Goal: Submit feedback/report problem: Provide input to the site owners about the experience or issues

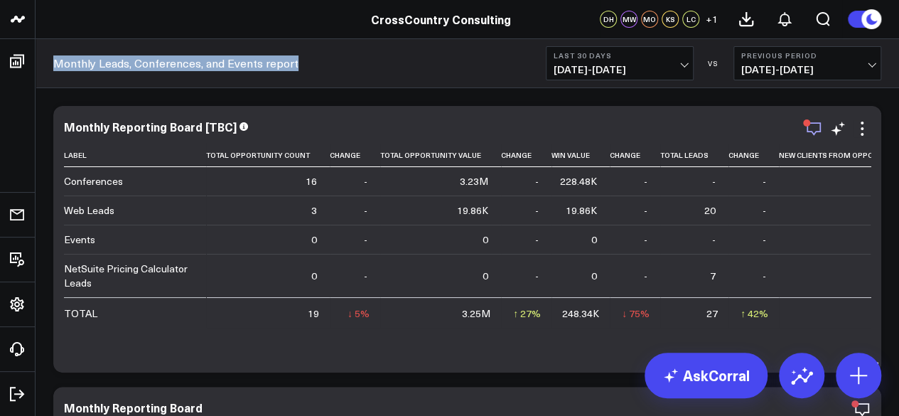
click at [814, 136] on icon "button" at bounding box center [814, 128] width 17 height 17
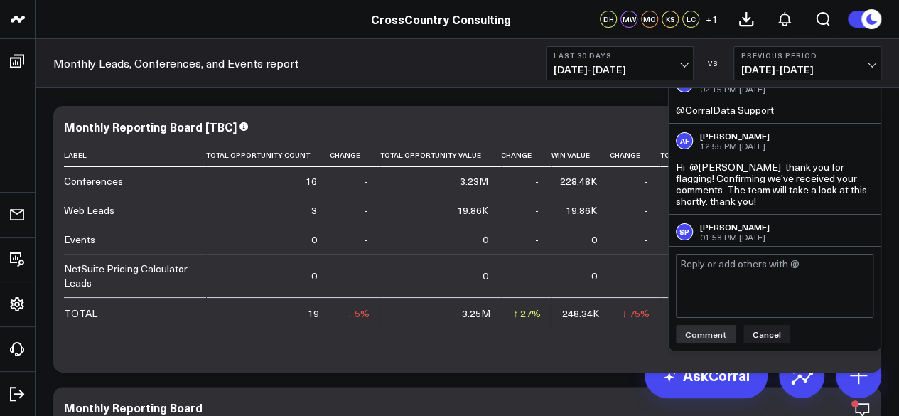
scroll to position [584, 0]
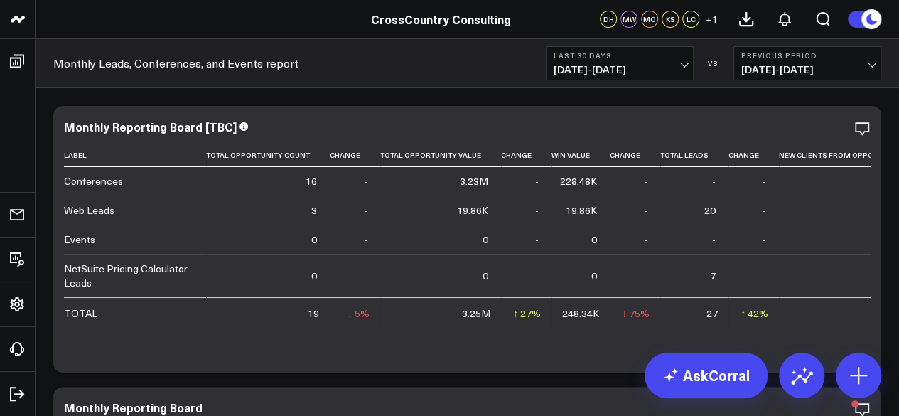
click at [631, 75] on span "[DATE] - [DATE]" at bounding box center [620, 69] width 132 height 11
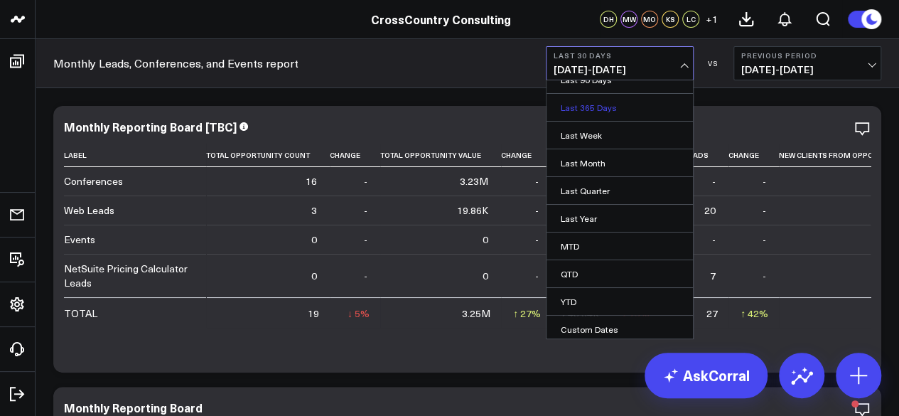
scroll to position [125, 0]
click at [597, 292] on link "YTD" at bounding box center [620, 301] width 146 height 27
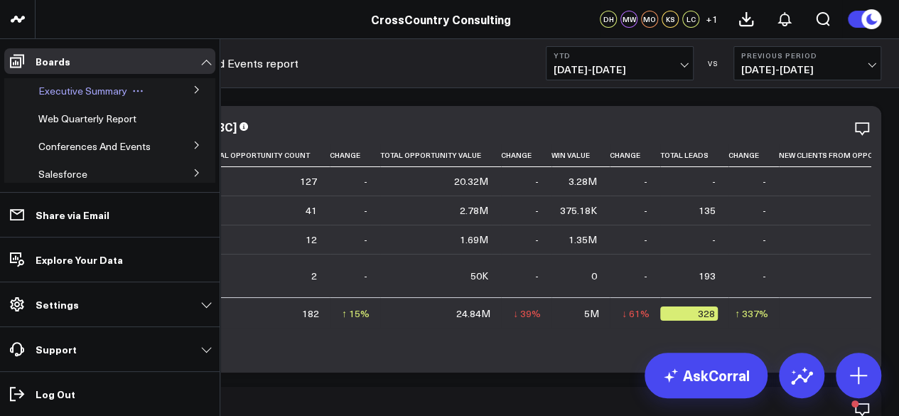
click at [82, 92] on span "Executive Summary" at bounding box center [82, 91] width 89 height 14
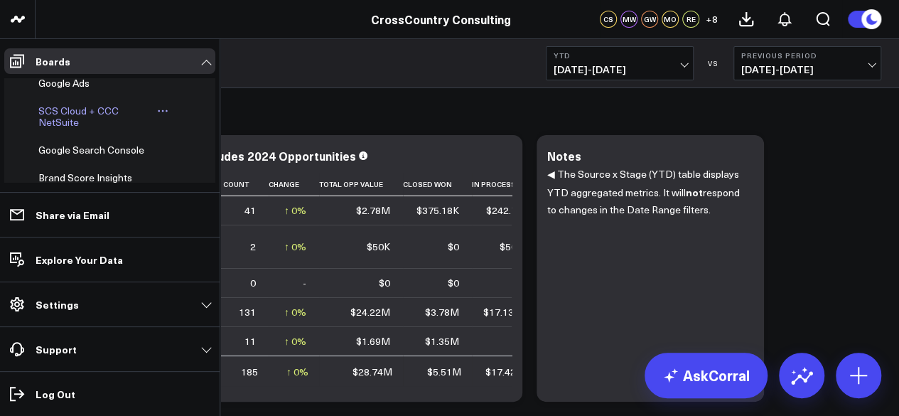
scroll to position [459, 0]
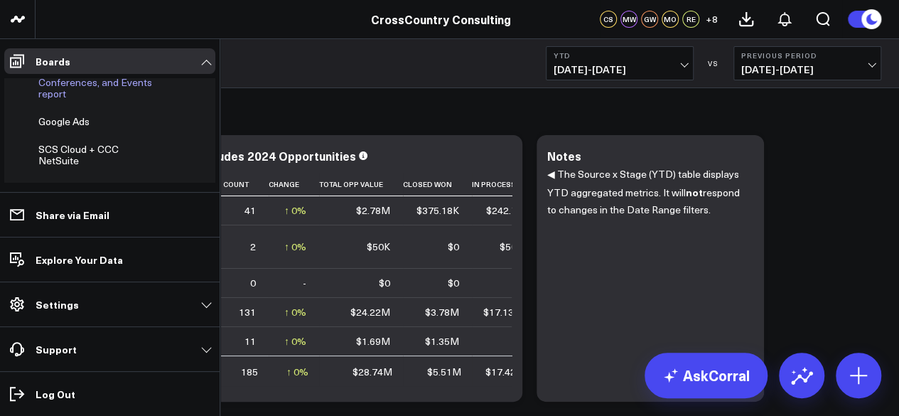
click at [70, 100] on span "Monthly Leads, Conferences, and Events report" at bounding box center [95, 82] width 114 height 36
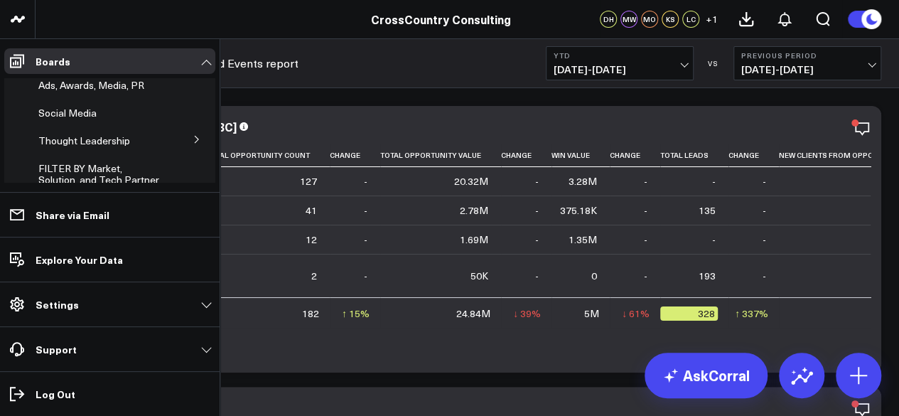
scroll to position [254, 0]
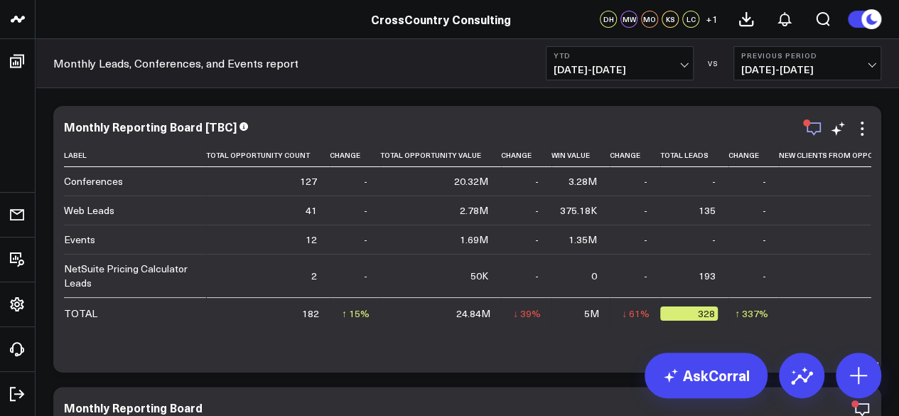
click at [815, 126] on icon "button" at bounding box center [814, 128] width 17 height 17
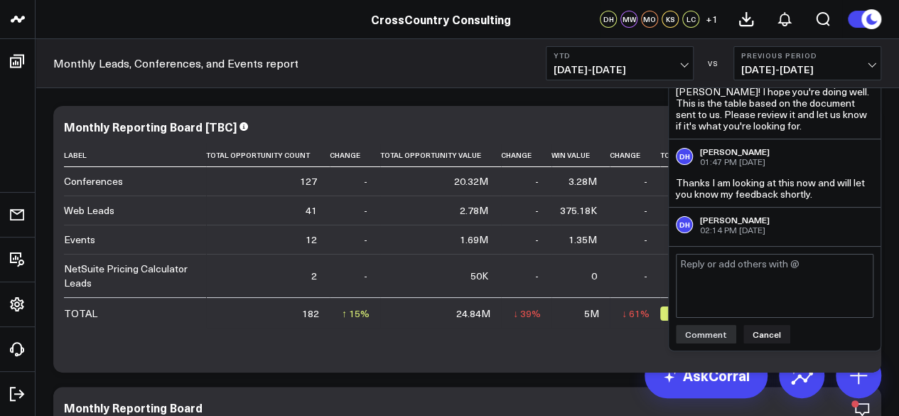
click at [757, 265] on textarea at bounding box center [775, 286] width 198 height 64
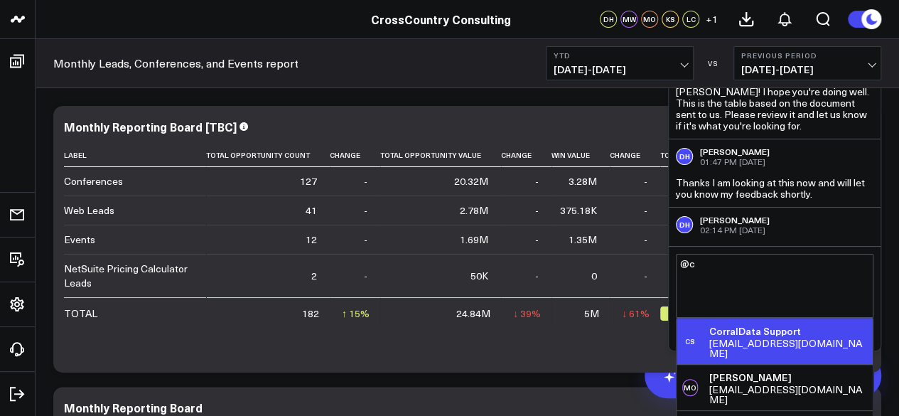
click at [753, 333] on div "CorralData Support" at bounding box center [788, 331] width 159 height 14
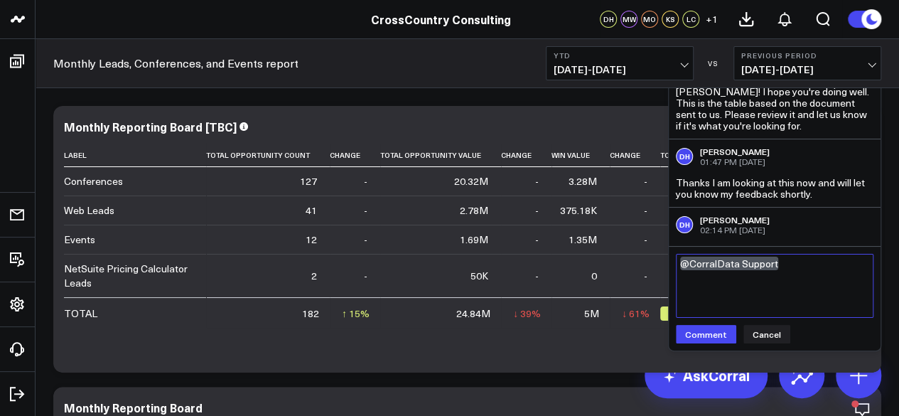
paste textarea "Hello, there should be more opportunities inside the Conferences row. It should…"
type textarea "@CorralData Support Hello, there should be more opportunities inside the Confer…"
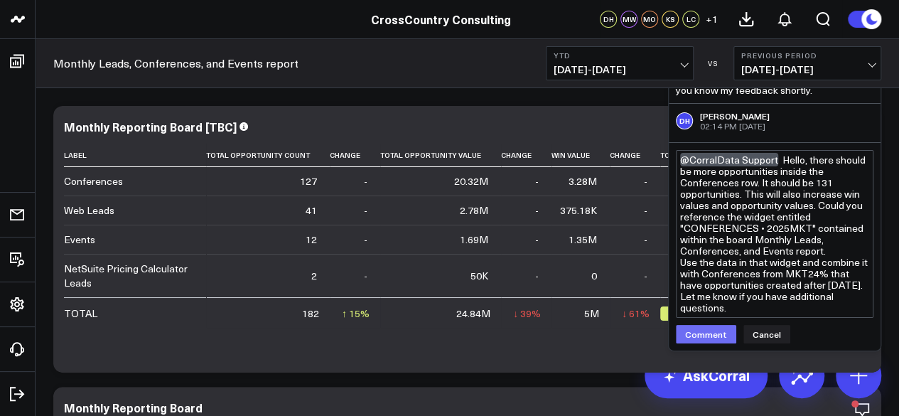
click at [712, 331] on button "Comment" at bounding box center [706, 334] width 60 height 18
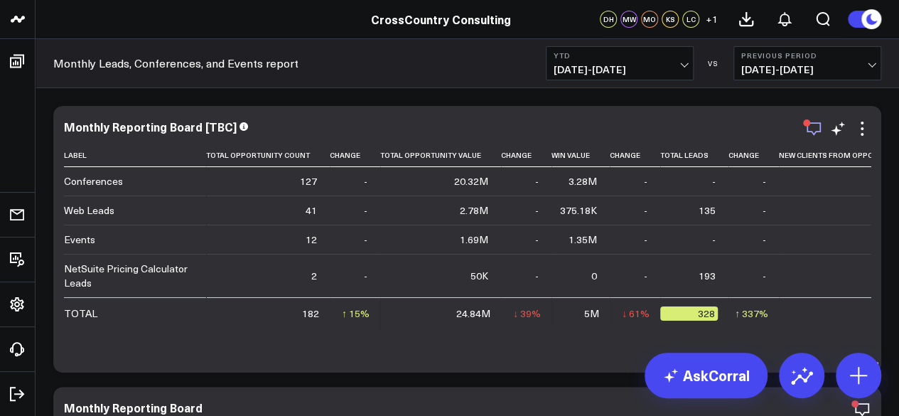
click at [808, 132] on icon "button" at bounding box center [814, 129] width 14 height 14
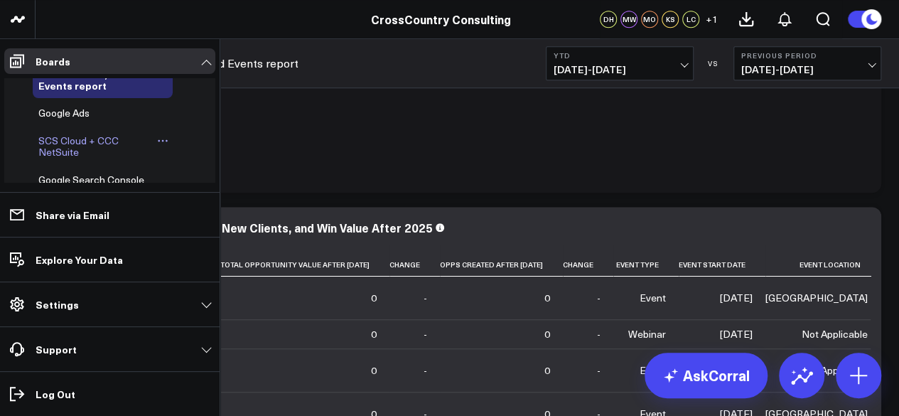
scroll to position [430, 0]
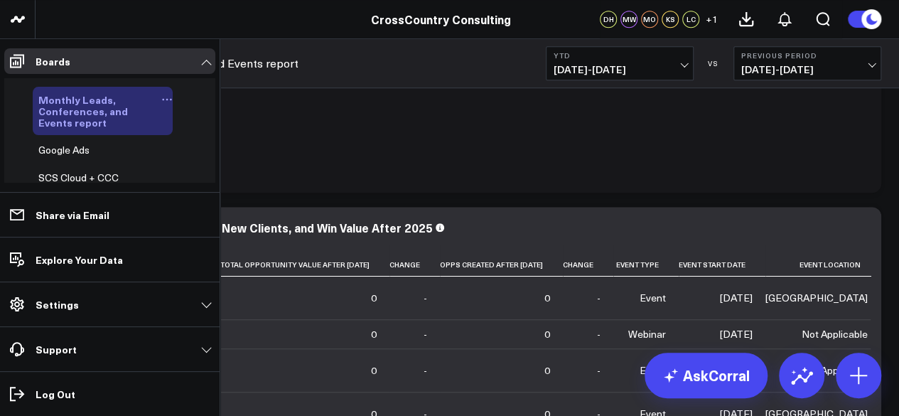
click at [91, 129] on span "Monthly Leads, Conferences, and Events report" at bounding box center [83, 110] width 90 height 37
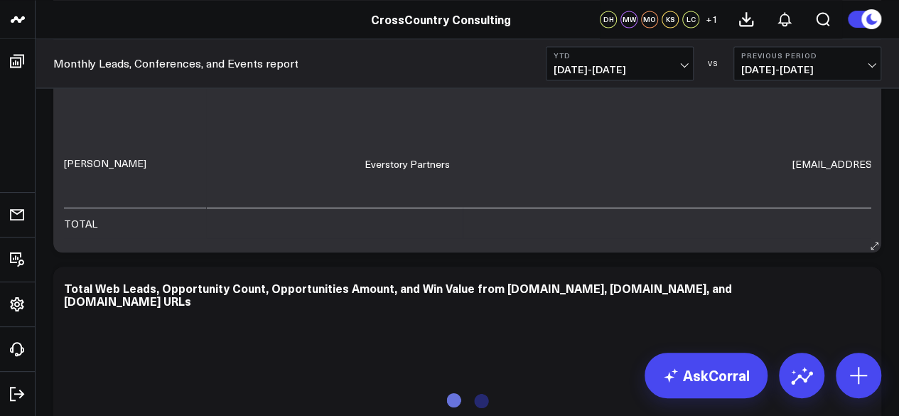
scroll to position [3784, 0]
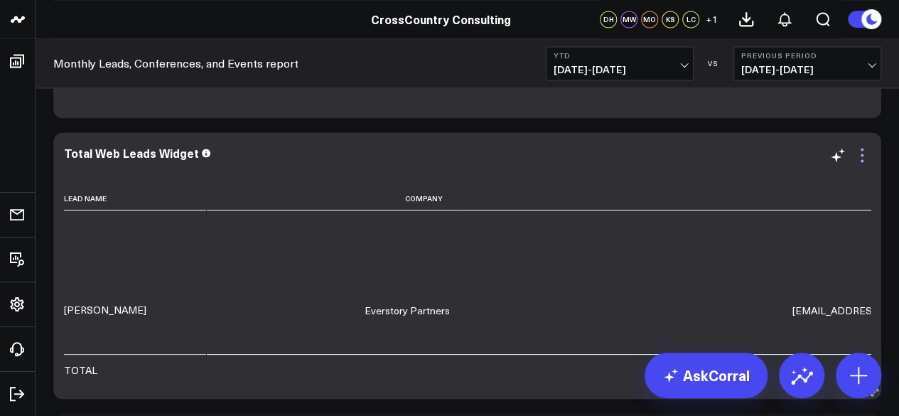
click at [864, 155] on icon at bounding box center [862, 154] width 17 height 17
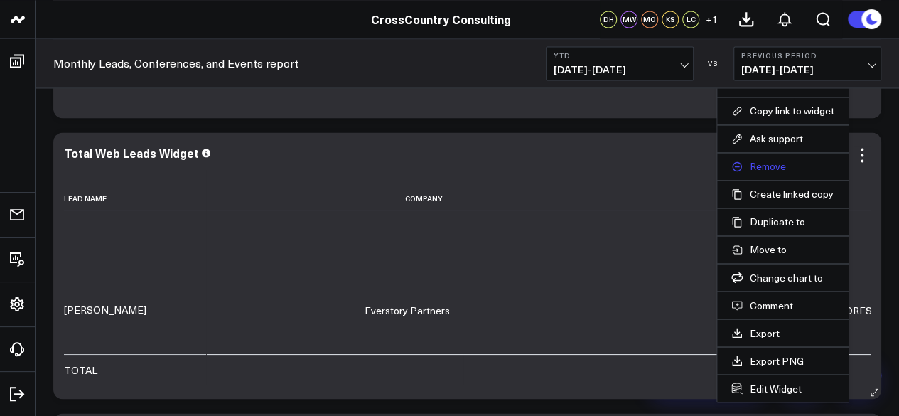
click at [761, 163] on button "Remove" at bounding box center [783, 166] width 103 height 13
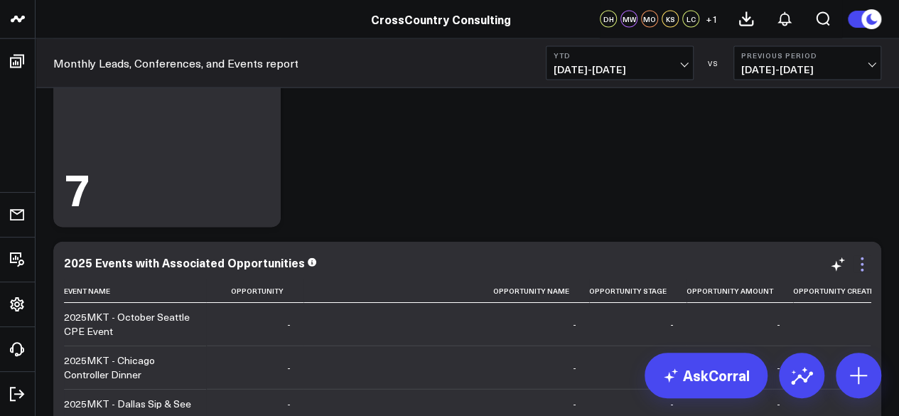
scroll to position [4272, 0]
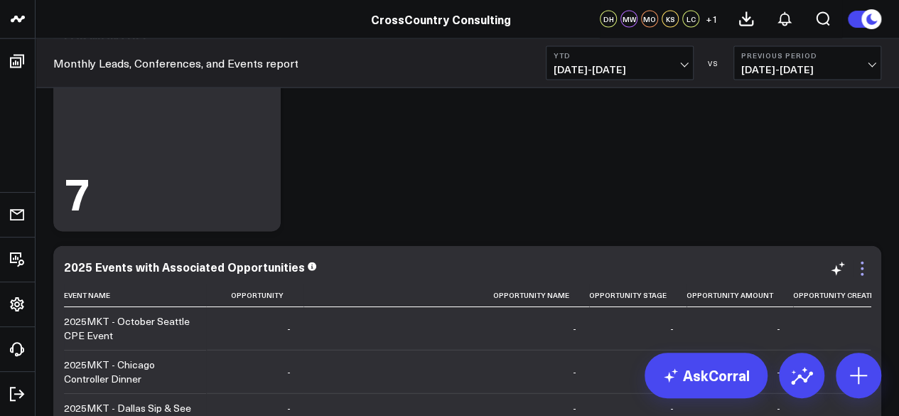
click at [865, 264] on icon at bounding box center [862, 268] width 17 height 17
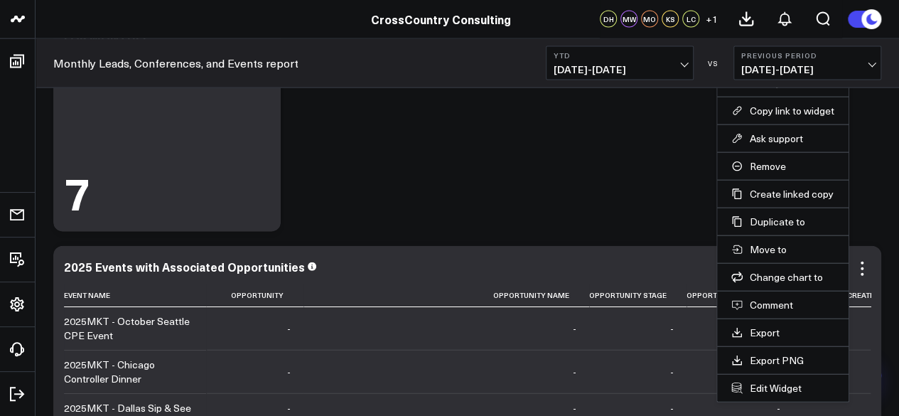
click at [752, 171] on button "Remove" at bounding box center [783, 166] width 103 height 13
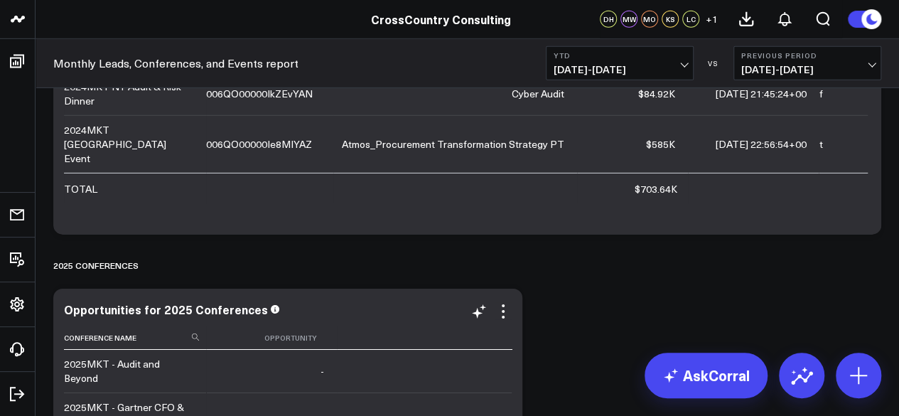
scroll to position [4856, 0]
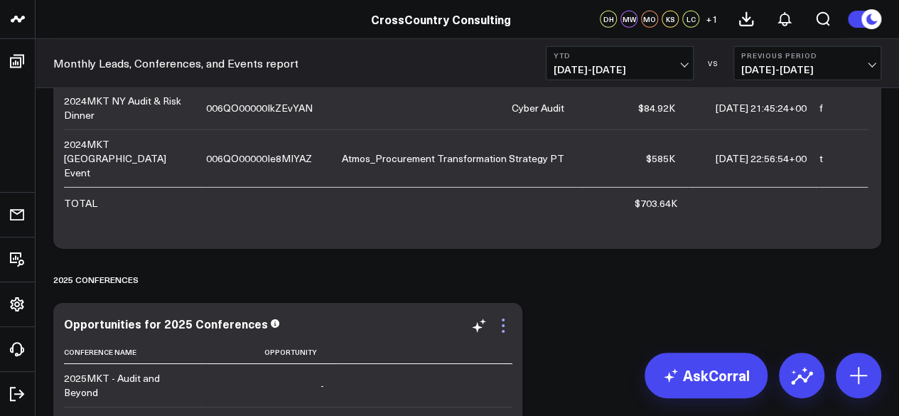
click at [501, 325] on icon at bounding box center [503, 325] width 17 height 17
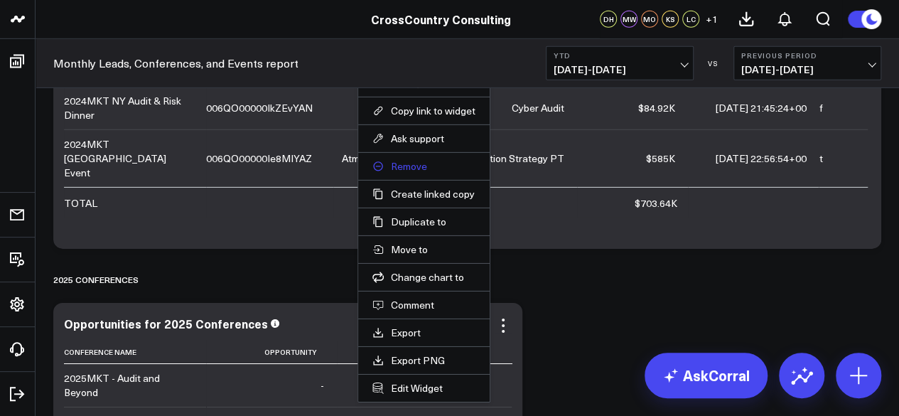
click at [415, 167] on button "Remove" at bounding box center [424, 166] width 103 height 13
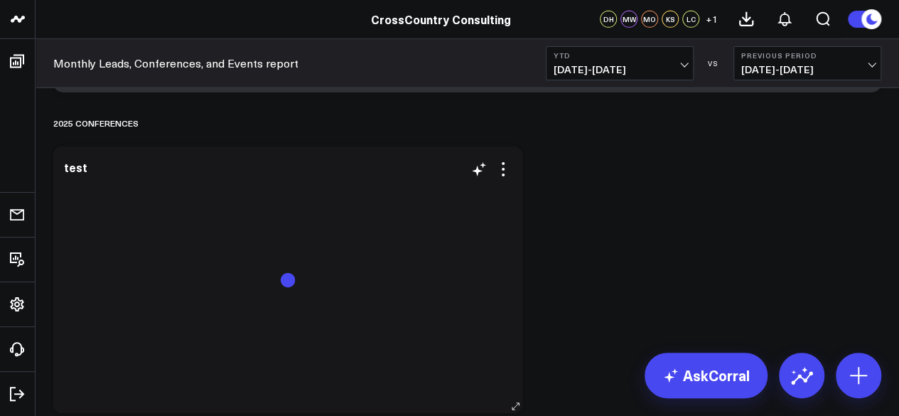
scroll to position [5012, 0]
click at [502, 170] on icon at bounding box center [503, 170] width 3 height 3
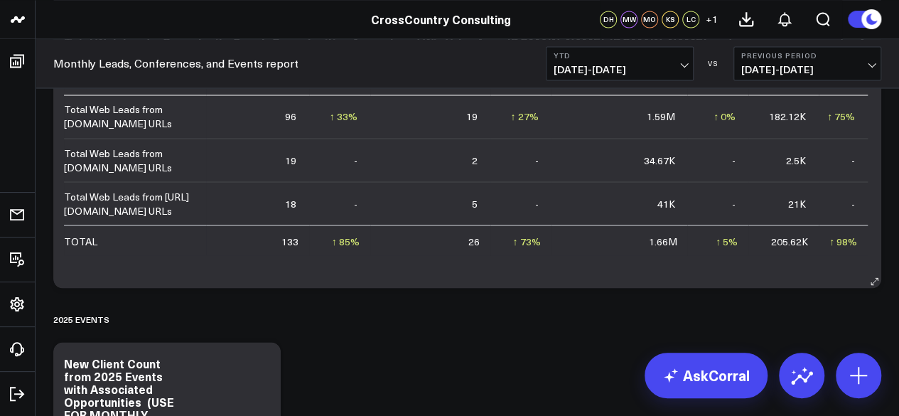
scroll to position [3795, 0]
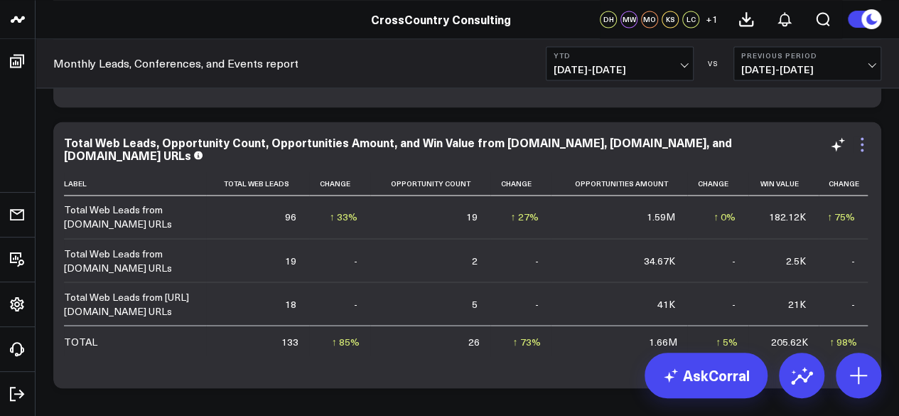
click at [859, 140] on icon at bounding box center [862, 144] width 17 height 17
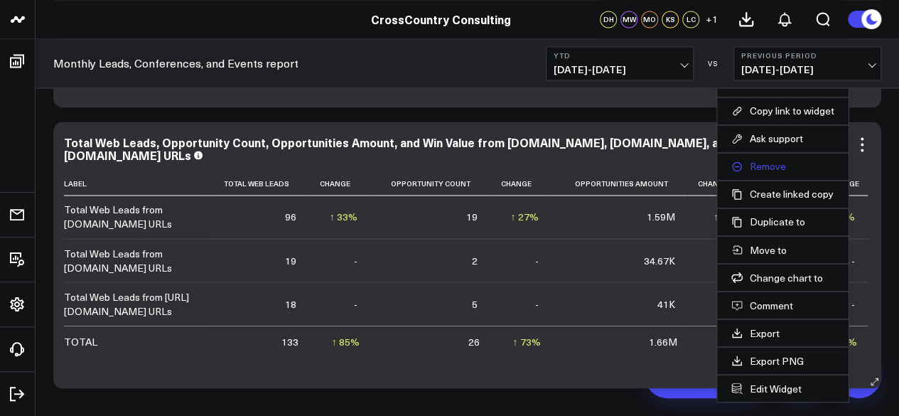
click at [746, 169] on button "Remove" at bounding box center [783, 166] width 103 height 13
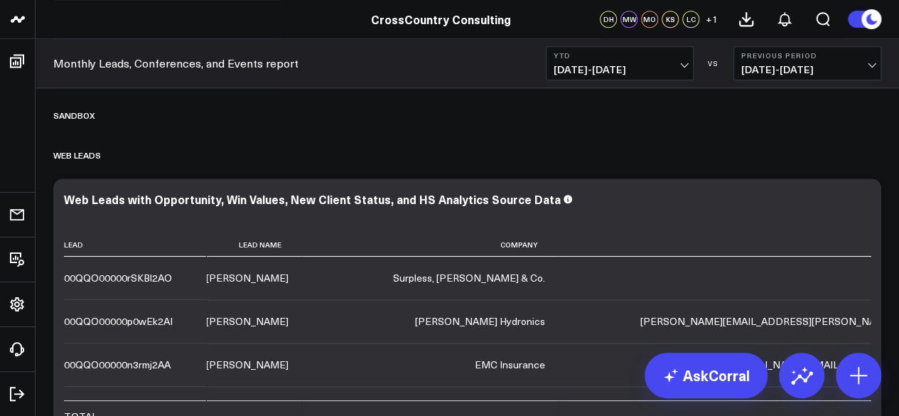
scroll to position [3455, 0]
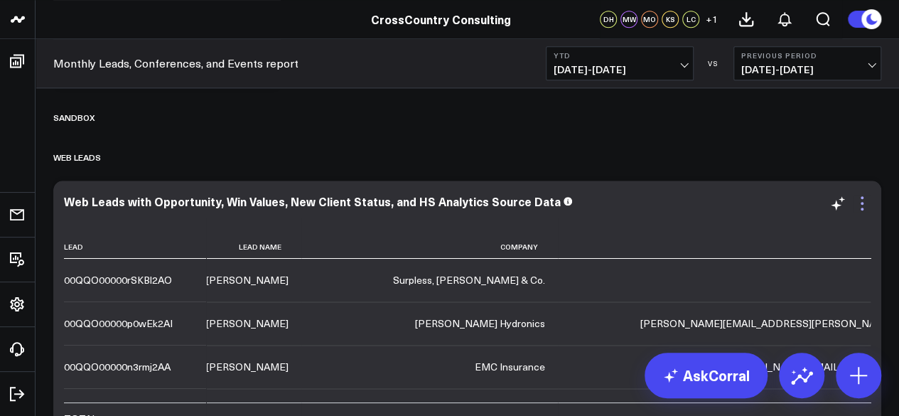
click at [866, 201] on icon at bounding box center [862, 203] width 17 height 17
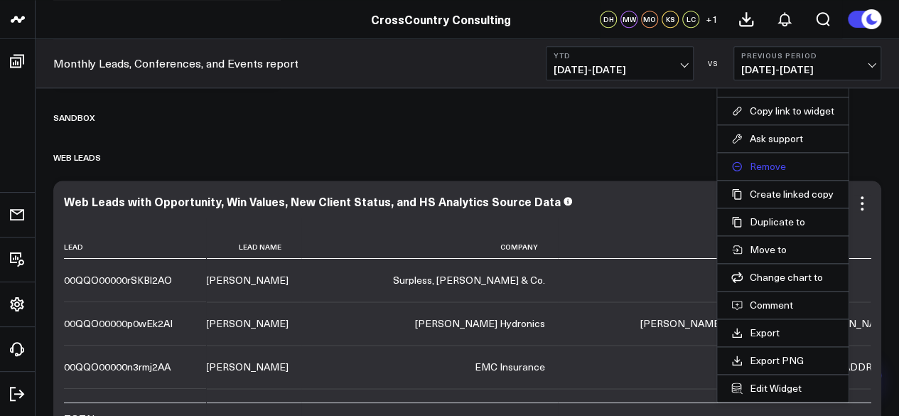
click at [753, 167] on button "Remove" at bounding box center [783, 166] width 103 height 13
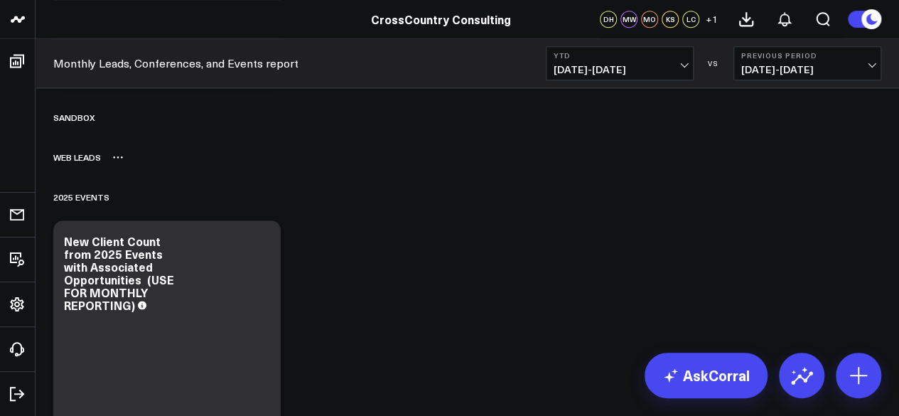
click at [117, 162] on button at bounding box center [117, 157] width 11 height 17
click at [137, 196] on button "Delete" at bounding box center [155, 197] width 62 height 25
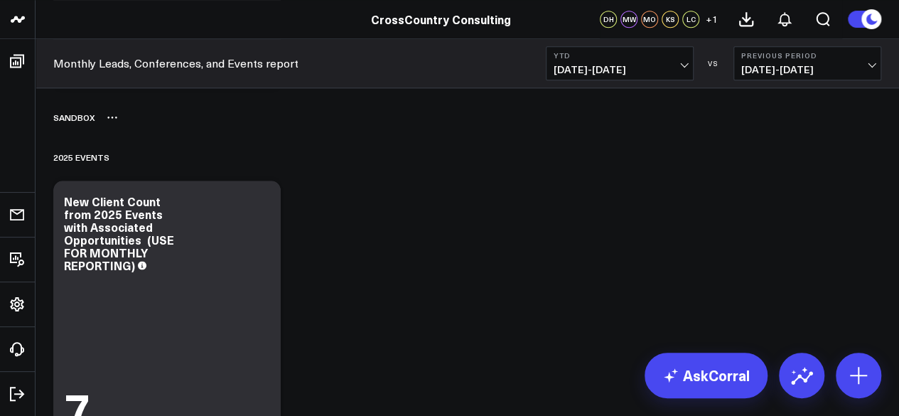
click at [107, 114] on icon at bounding box center [112, 117] width 11 height 11
click at [130, 153] on button "Delete" at bounding box center [150, 157] width 62 height 25
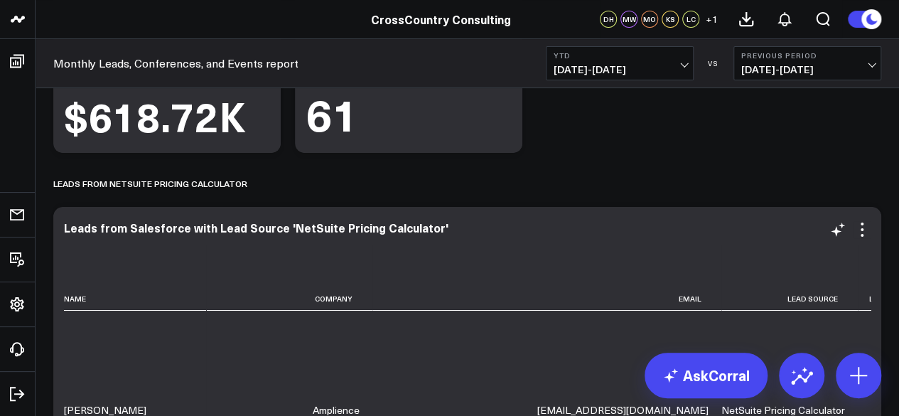
scroll to position [2782, 0]
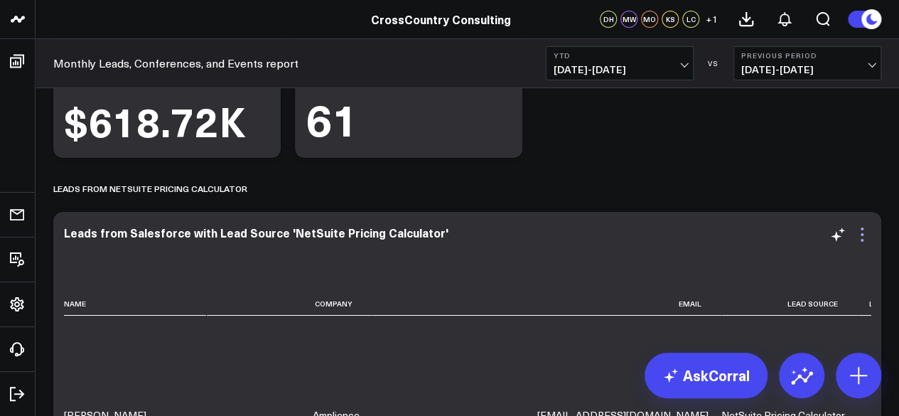
click at [855, 233] on icon at bounding box center [862, 234] width 17 height 17
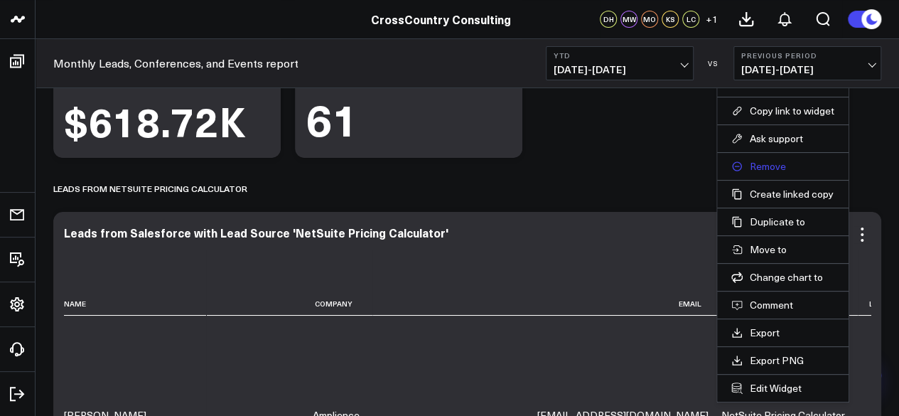
click at [764, 170] on button "Remove" at bounding box center [783, 166] width 103 height 13
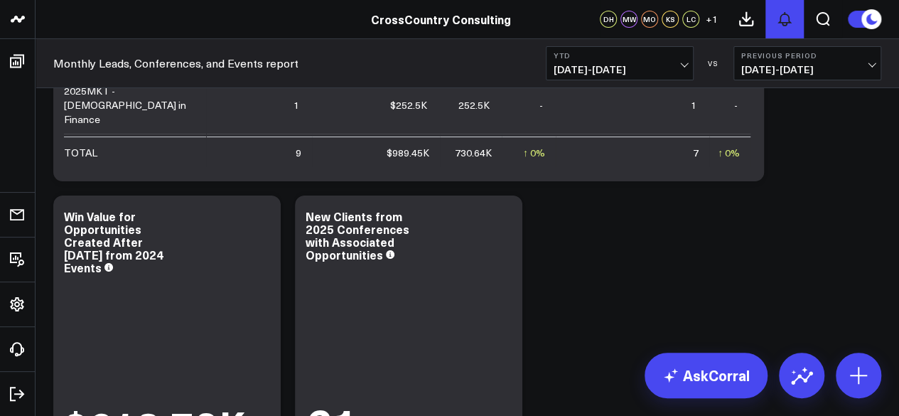
scroll to position [2475, 0]
